Goal: Information Seeking & Learning: Stay updated

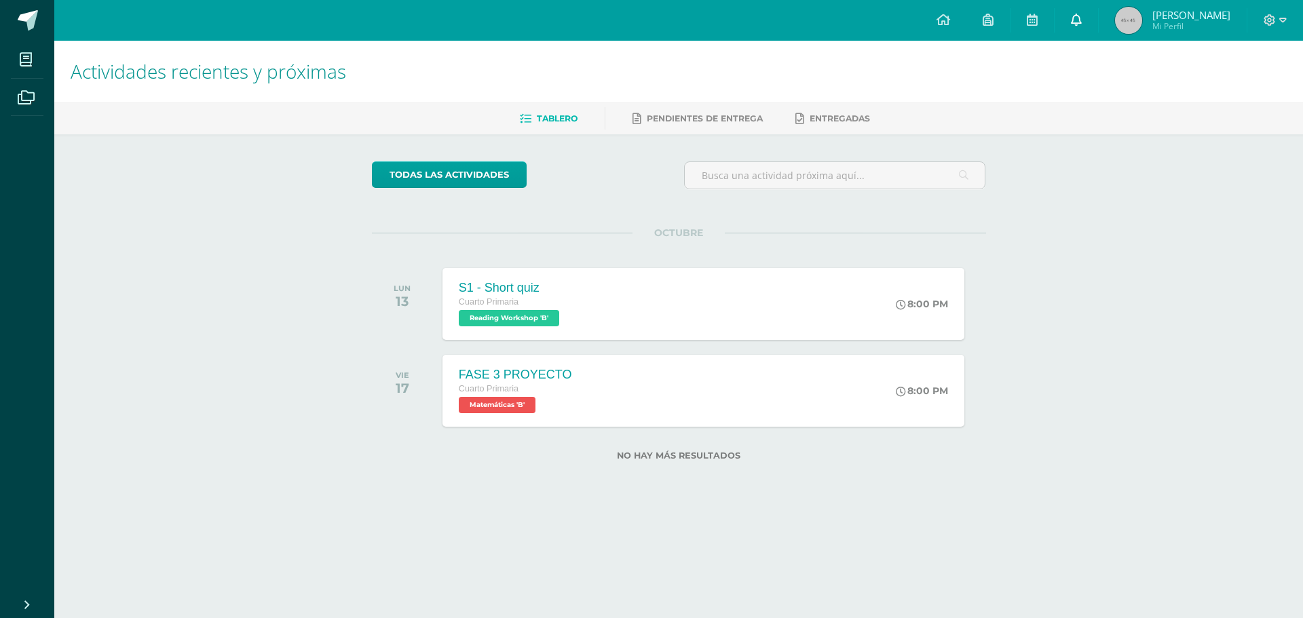
click at [1080, 20] on icon at bounding box center [1076, 20] width 11 height 12
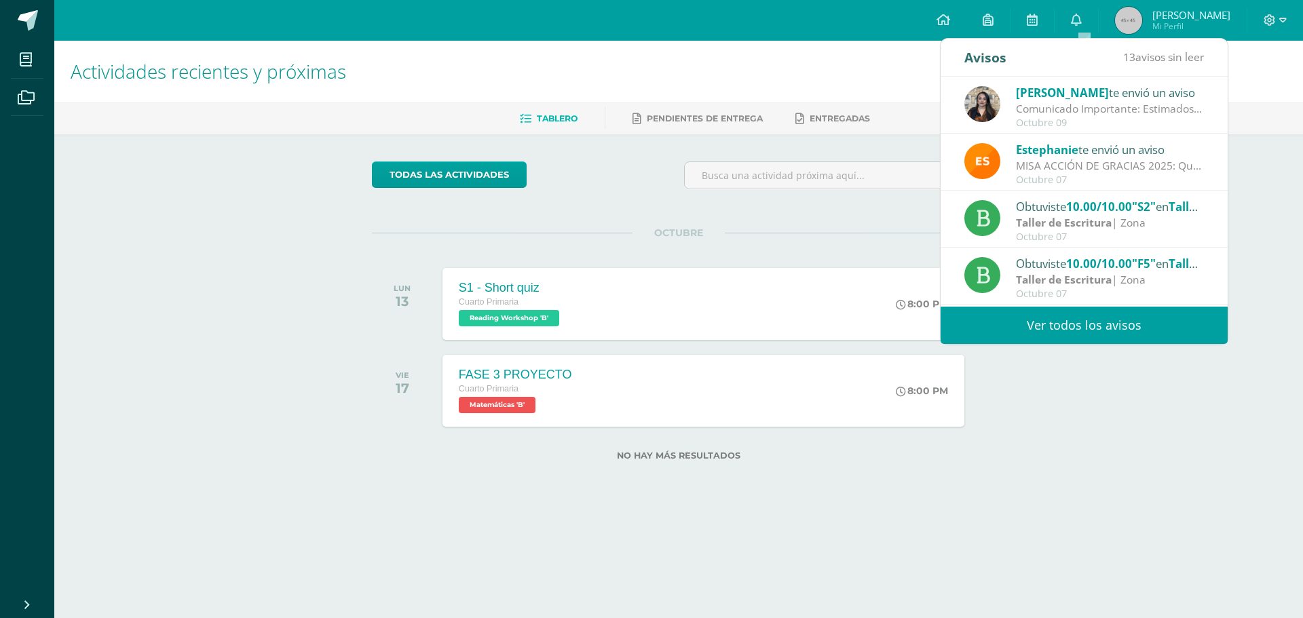
click at [1024, 104] on div "Comunicado Importante: Estimados padres de familia: Un gusto saludarles. Envío …" at bounding box center [1110, 109] width 189 height 16
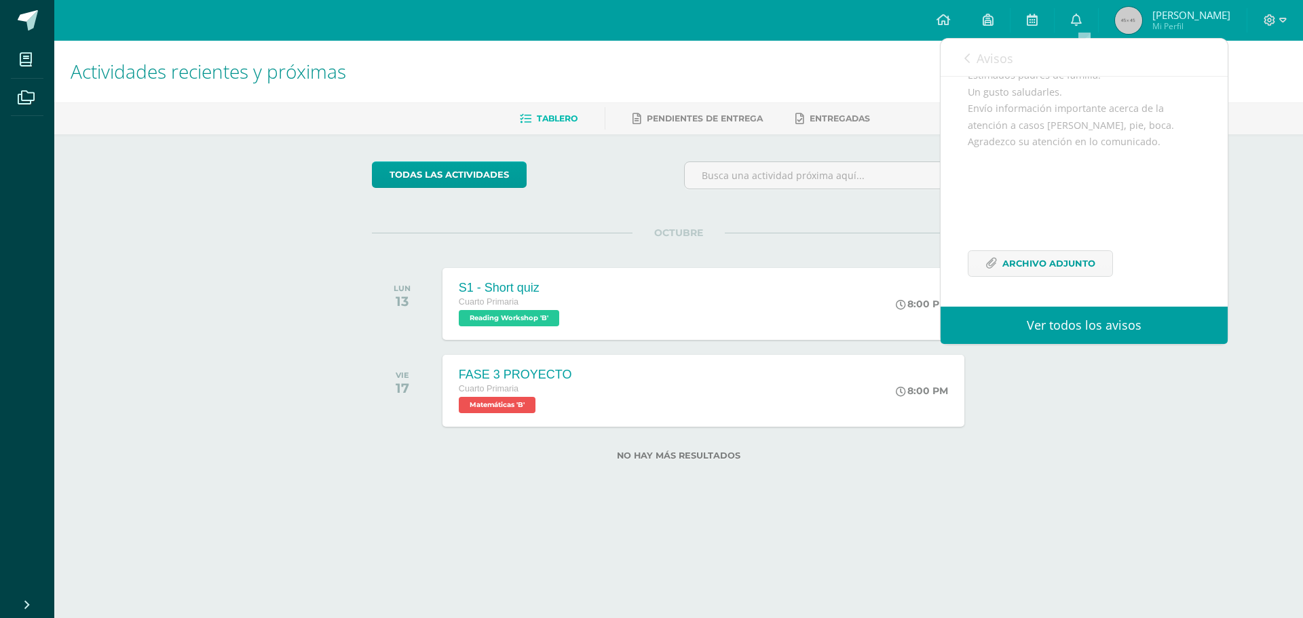
scroll to position [165, 0]
click at [1007, 273] on span "Archivo Adjunto" at bounding box center [1048, 263] width 93 height 25
click at [957, 63] on div "Avisos 13 avisos sin leer Avisos" at bounding box center [1083, 58] width 287 height 38
click at [968, 56] on icon at bounding box center [966, 58] width 5 height 11
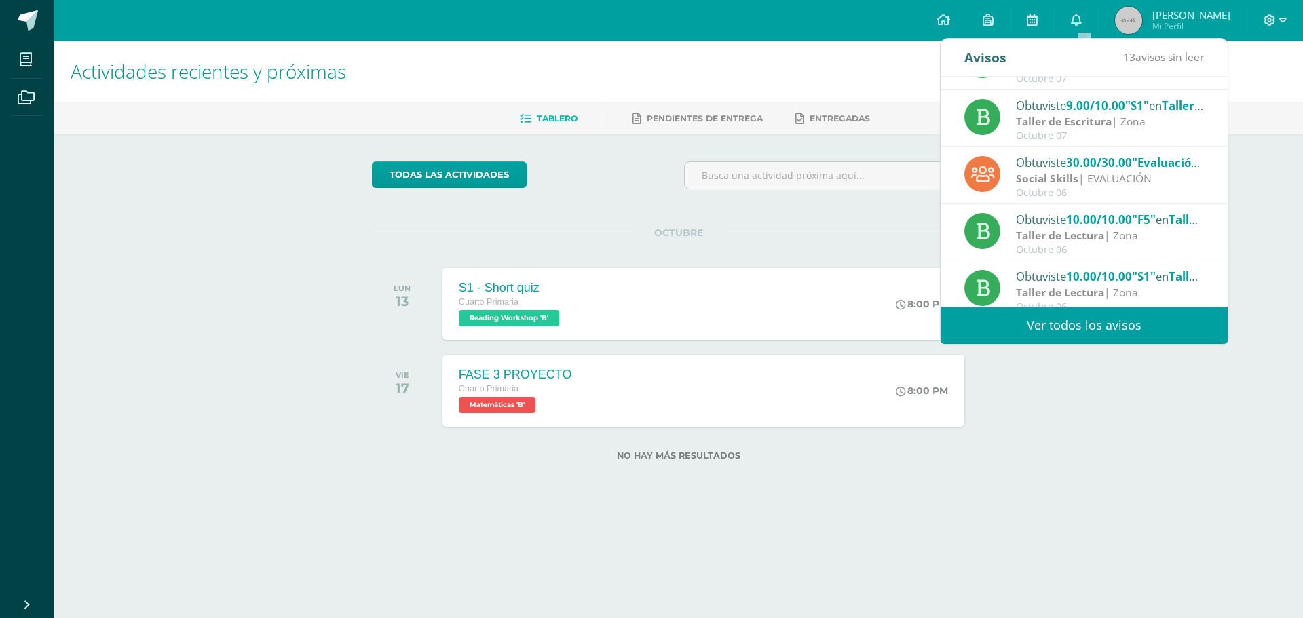
scroll to position [226, 0]
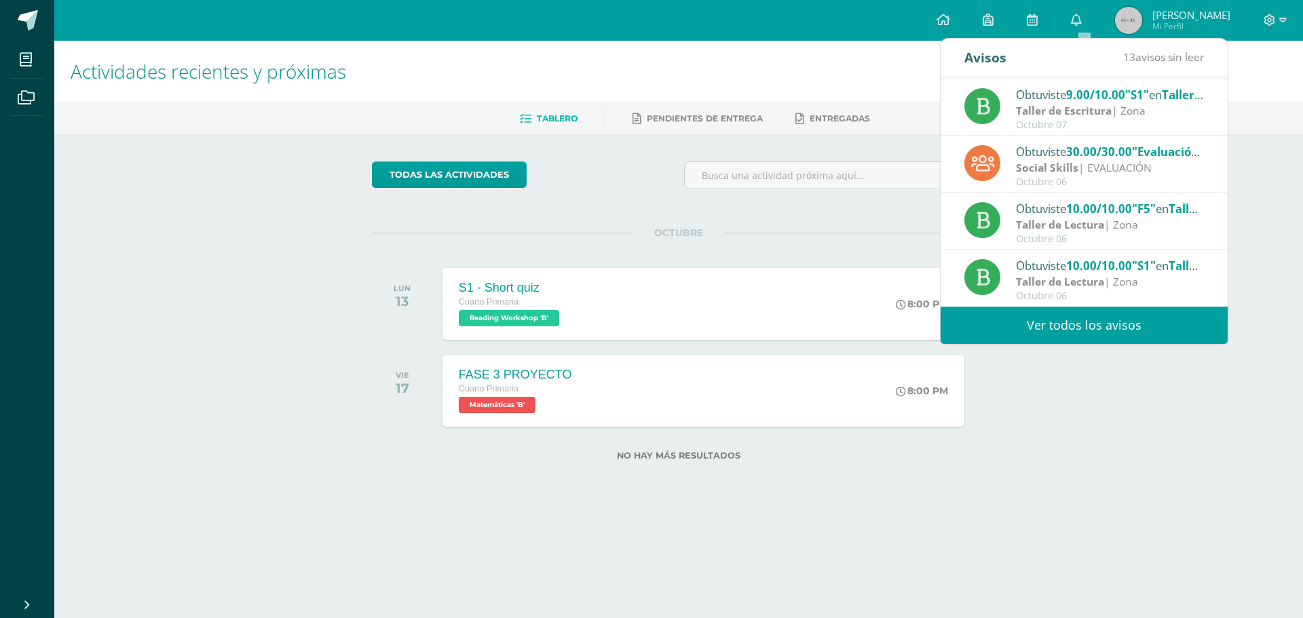
click at [637, 191] on div "todas las Actividades" at bounding box center [678, 180] width 625 height 39
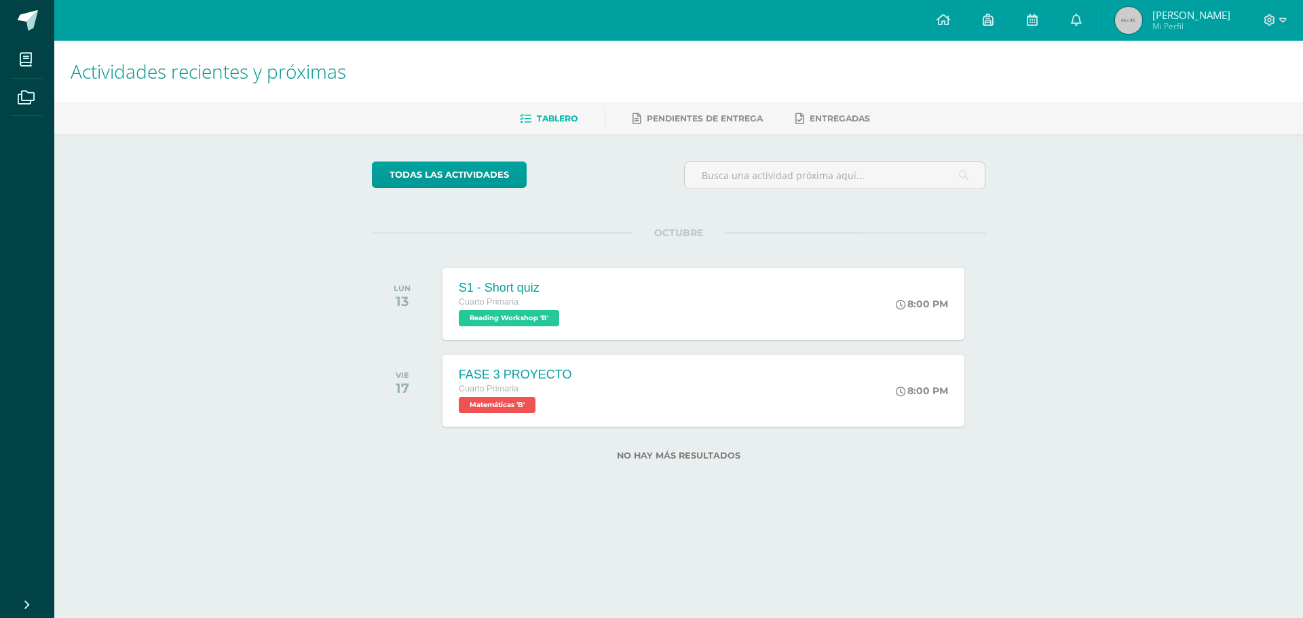
drag, startPoint x: 670, startPoint y: 126, endPoint x: 692, endPoint y: 138, distance: 24.9
click at [670, 126] on link "Pendientes de entrega" at bounding box center [697, 119] width 130 height 22
